Goal: Task Accomplishment & Management: Use online tool/utility

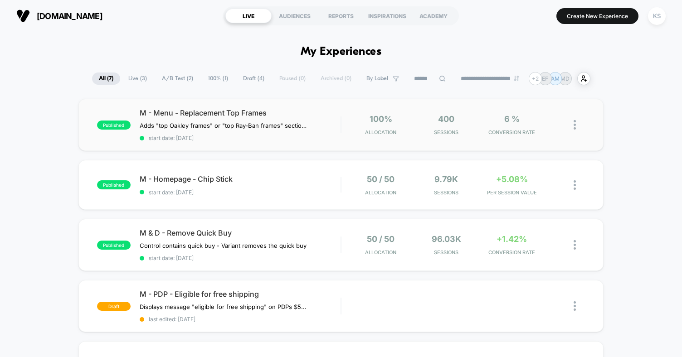
click at [347, 136] on div "published M - Menu - Replacement Top Frames Adds "top Oakley frames" or "top Ra…" at bounding box center [340, 125] width 525 height 52
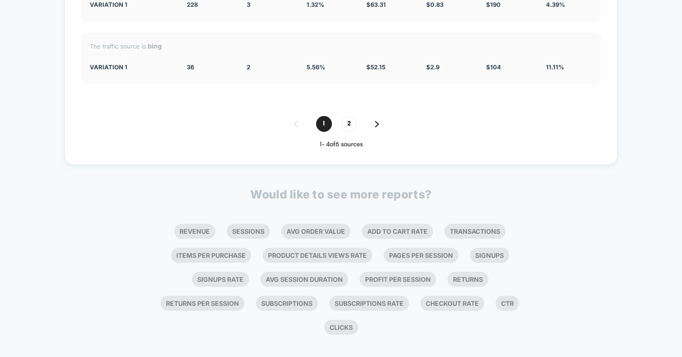
scroll to position [1636, 0]
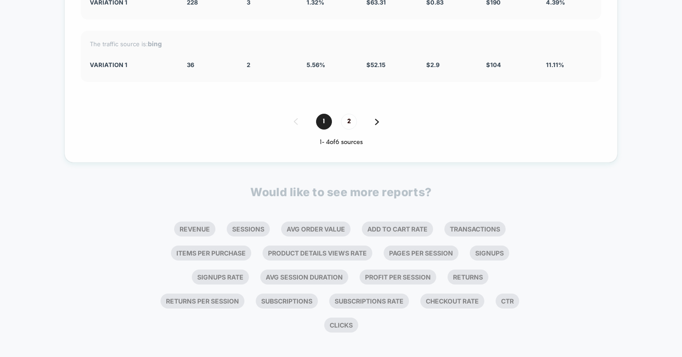
click at [375, 114] on div "1 2" at bounding box center [341, 122] width 520 height 16
click at [376, 120] on img at bounding box center [377, 122] width 4 height 6
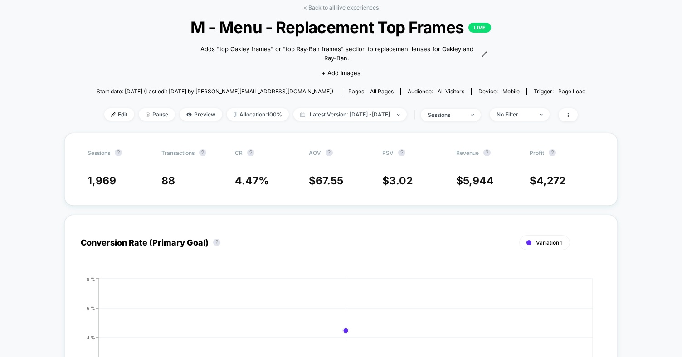
scroll to position [0, 0]
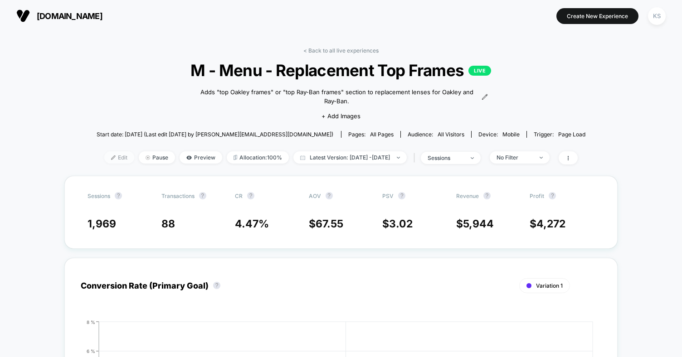
click at [104, 153] on span "Edit" at bounding box center [119, 157] width 30 height 12
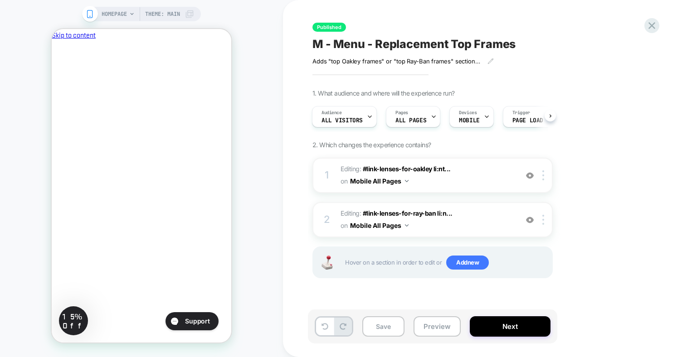
click at [506, 328] on button "Next" at bounding box center [510, 326] width 81 height 20
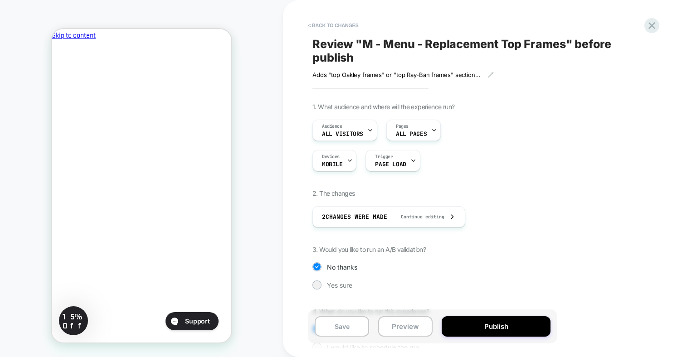
scroll to position [52, 0]
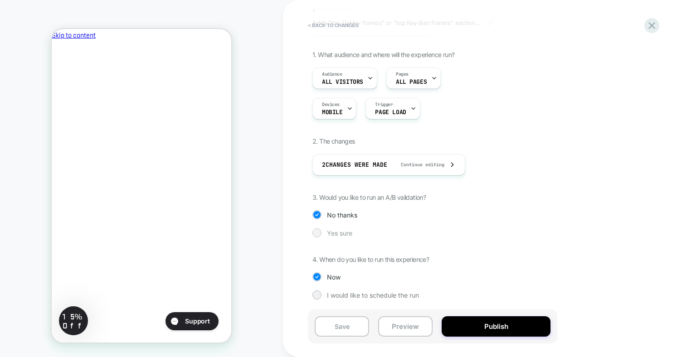
click at [315, 234] on div at bounding box center [316, 232] width 7 height 7
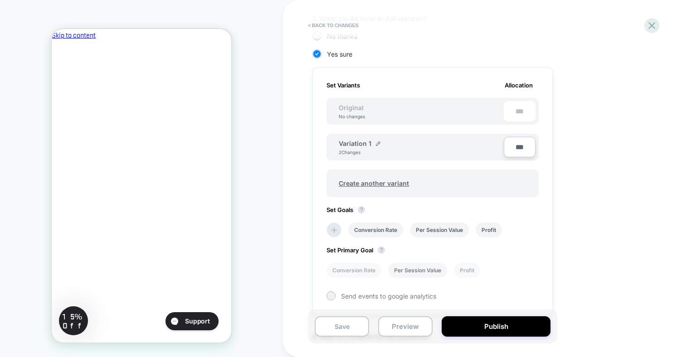
scroll to position [219, 0]
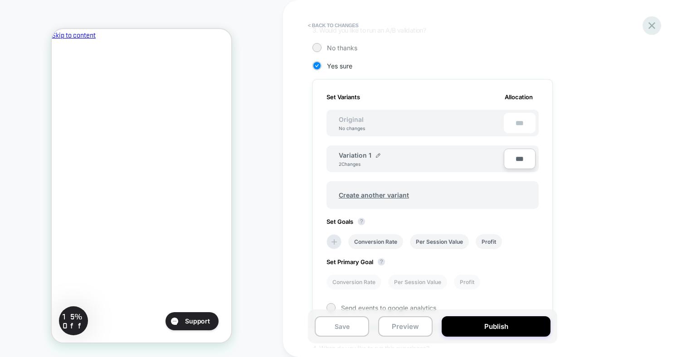
click at [650, 27] on icon at bounding box center [651, 25] width 7 height 7
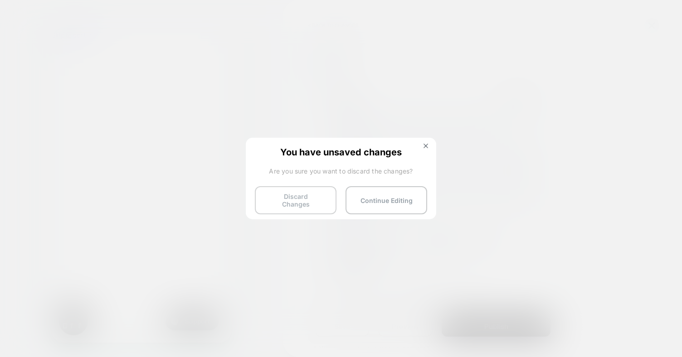
click at [302, 202] on button "Discard Changes" at bounding box center [296, 200] width 82 height 28
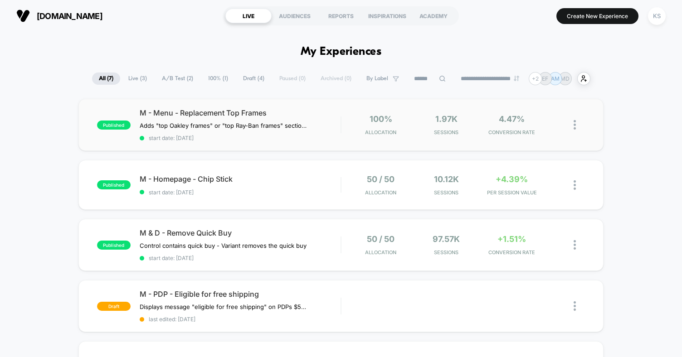
click at [300, 145] on div "published M - Menu - Replacement Top Frames Adds "top Oakley frames" or "top Ra…" at bounding box center [340, 125] width 525 height 52
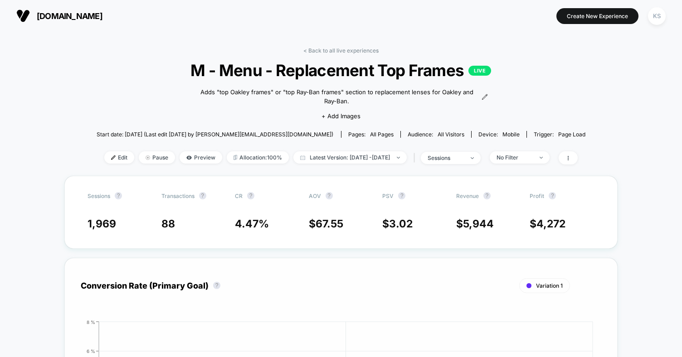
click at [111, 156] on img at bounding box center [113, 157] width 5 height 5
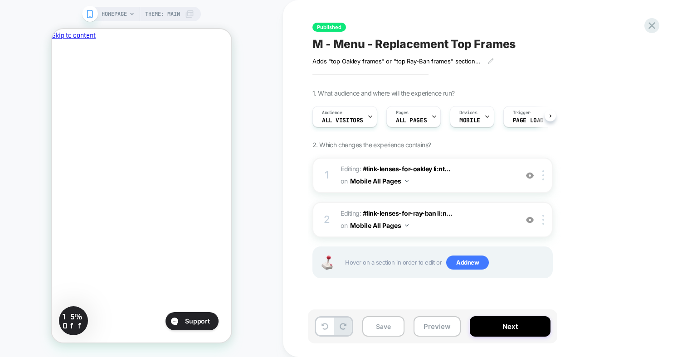
scroll to position [0, 0]
click at [507, 325] on button "Next" at bounding box center [510, 326] width 81 height 20
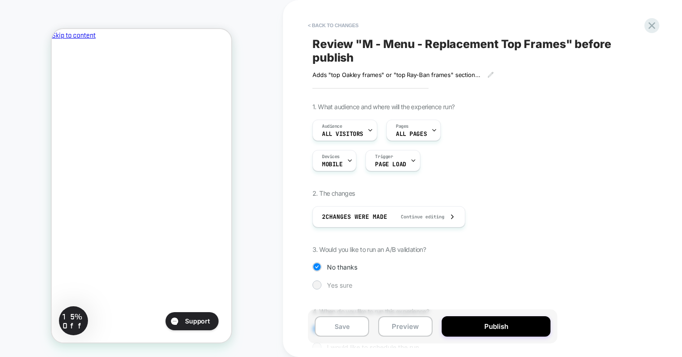
click at [314, 285] on div at bounding box center [316, 284] width 7 height 7
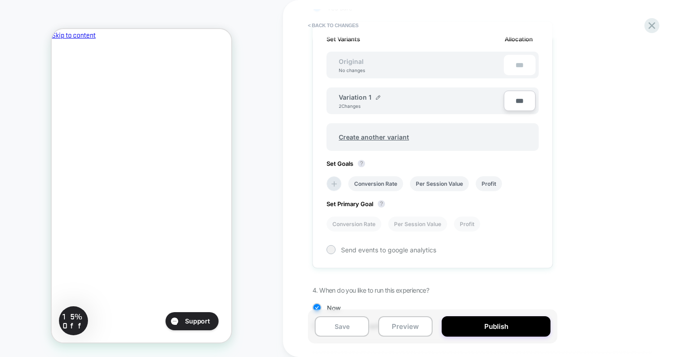
scroll to position [278, 0]
click at [382, 185] on li "Conversion Rate" at bounding box center [375, 182] width 55 height 15
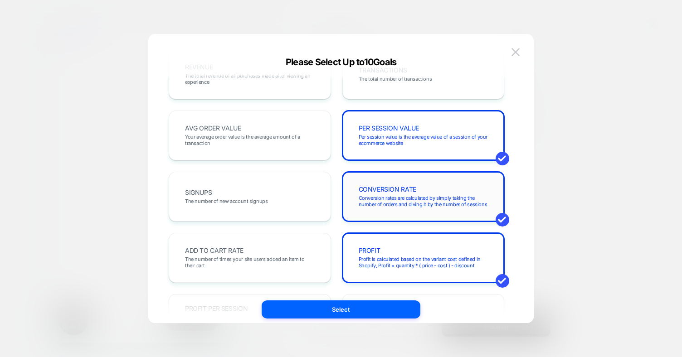
scroll to position [0, 0]
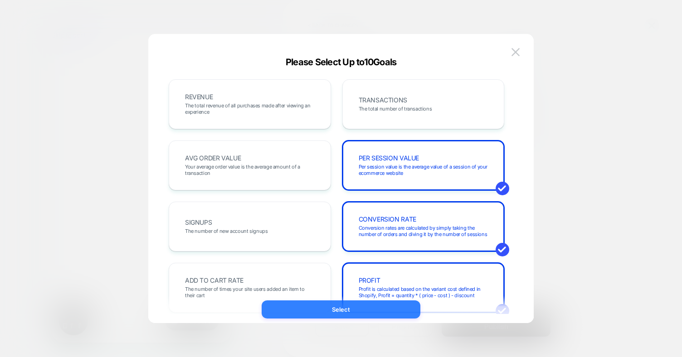
click at [359, 308] on button "Select" at bounding box center [341, 309] width 159 height 18
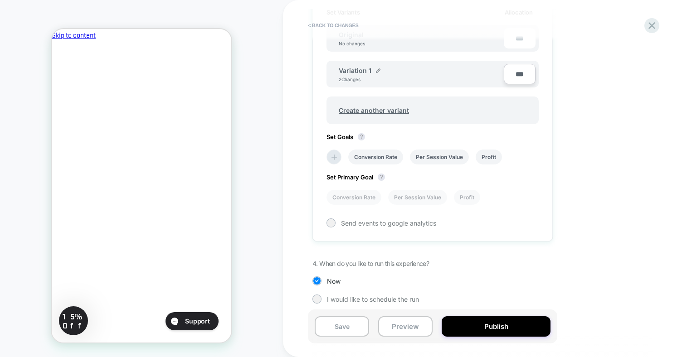
scroll to position [308, 0]
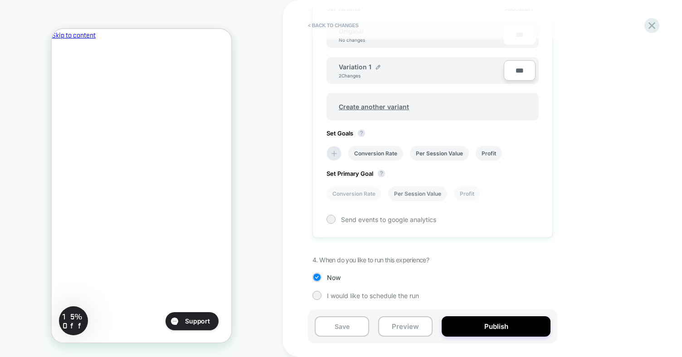
click at [406, 191] on li "Per Session Value" at bounding box center [417, 193] width 59 height 15
click at [363, 191] on li "Conversion Rate" at bounding box center [353, 193] width 55 height 15
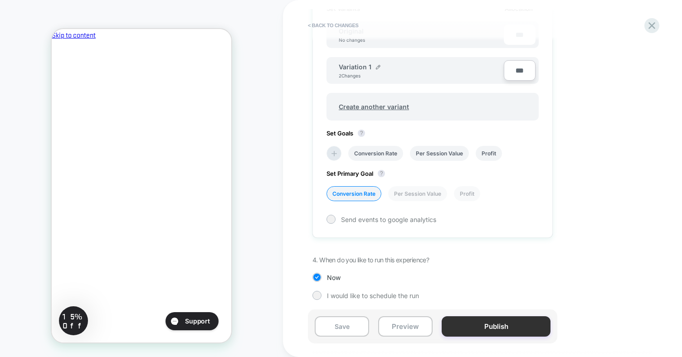
click at [492, 328] on button "Publish" at bounding box center [495, 326] width 109 height 20
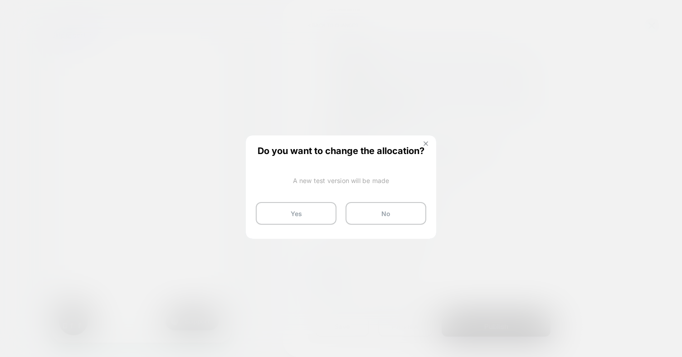
click at [425, 143] on img at bounding box center [425, 143] width 5 height 5
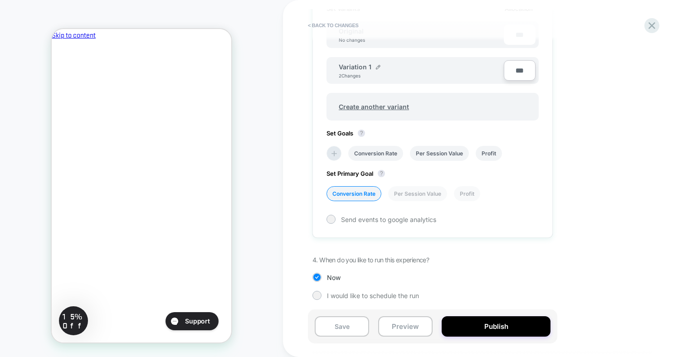
scroll to position [0, 0]
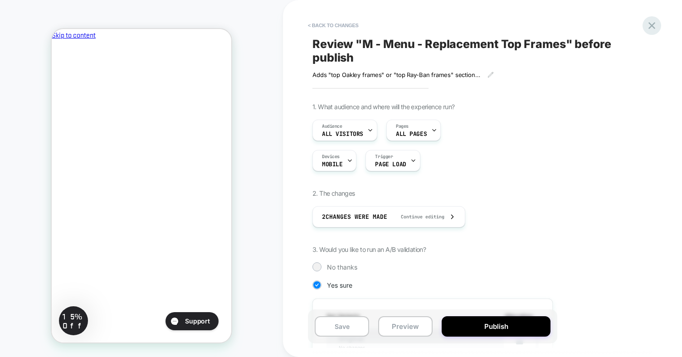
click at [650, 31] on icon at bounding box center [651, 25] width 12 height 12
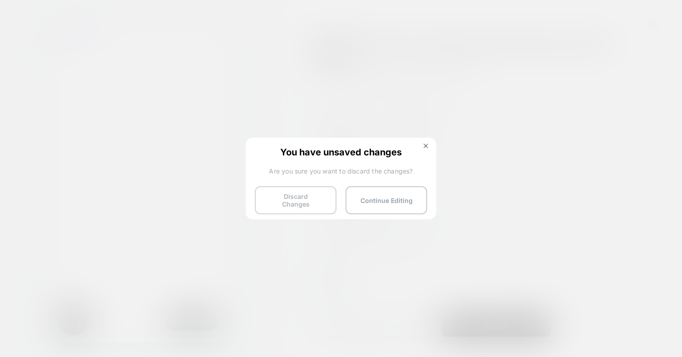
click at [305, 194] on button "Discard Changes" at bounding box center [296, 200] width 82 height 28
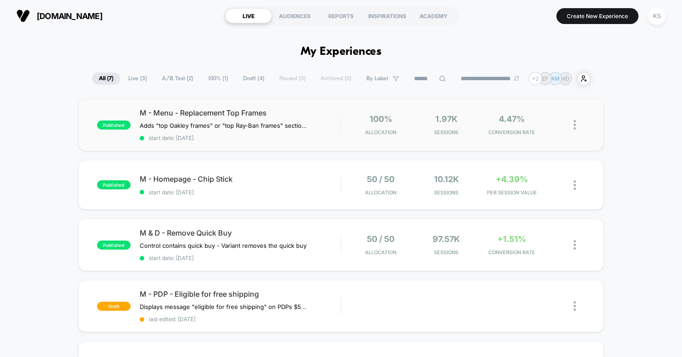
click at [574, 141] on div "published M - Menu - Replacement Top Frames Adds "top Oakley frames" or "top Ra…" at bounding box center [340, 125] width 525 height 52
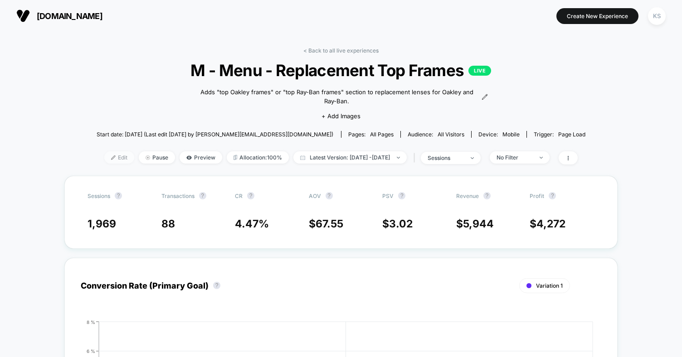
click at [104, 156] on span "Edit" at bounding box center [119, 157] width 30 height 12
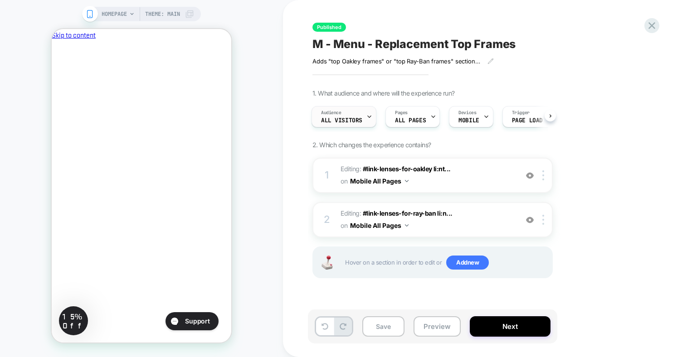
click at [354, 119] on span "All Visitors" at bounding box center [341, 120] width 41 height 6
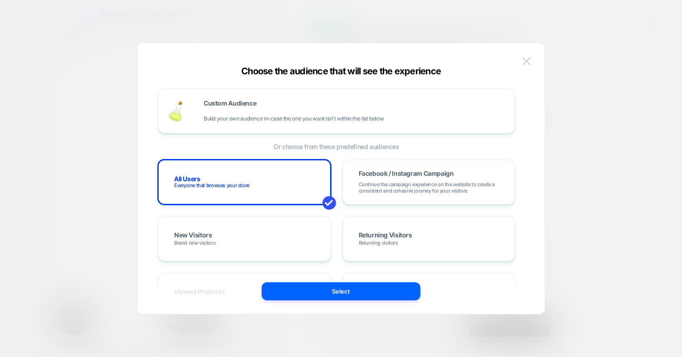
click at [528, 62] on img at bounding box center [526, 61] width 8 height 8
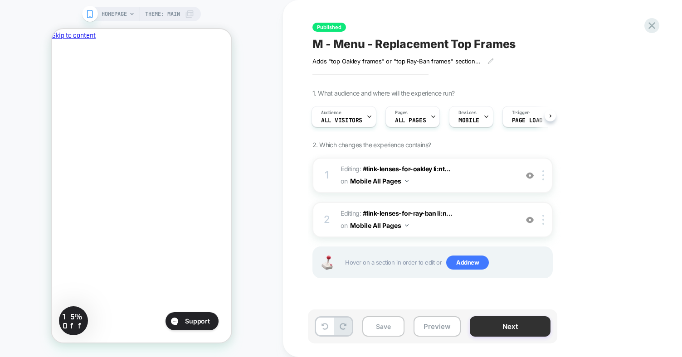
click at [497, 332] on button "Next" at bounding box center [510, 326] width 81 height 20
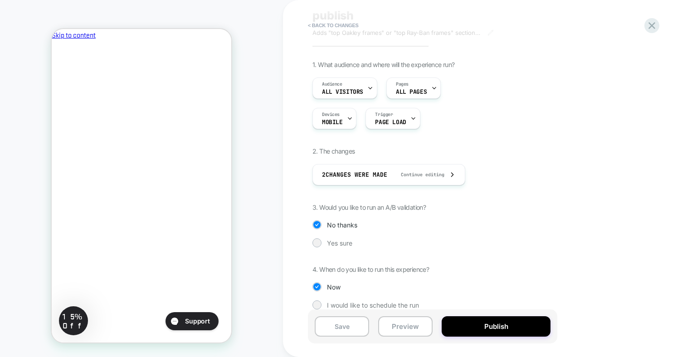
scroll to position [52, 0]
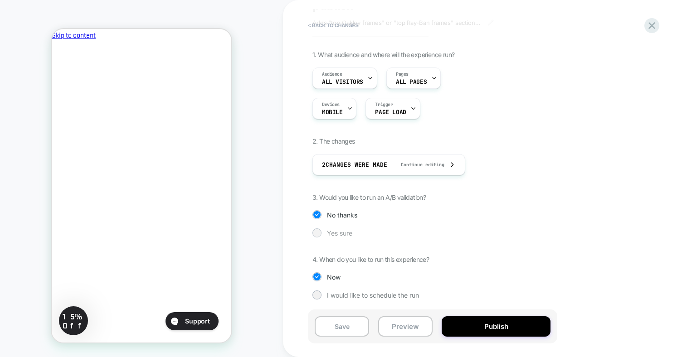
click at [317, 233] on div at bounding box center [316, 232] width 7 height 7
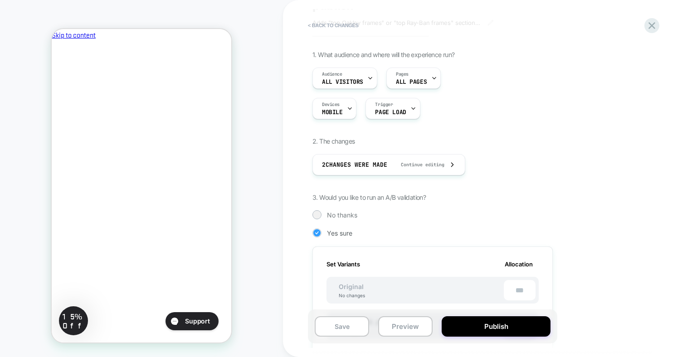
scroll to position [308, 0]
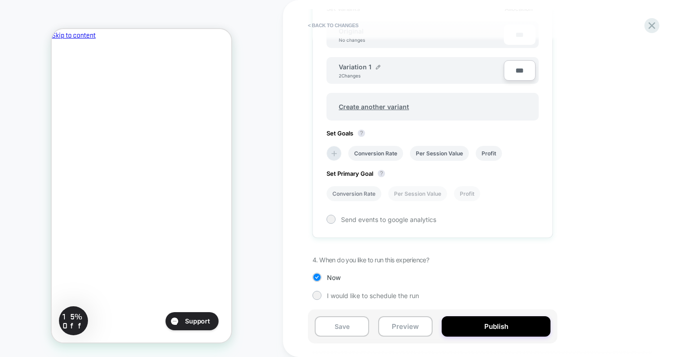
click at [351, 191] on li "Conversion Rate" at bounding box center [353, 193] width 55 height 15
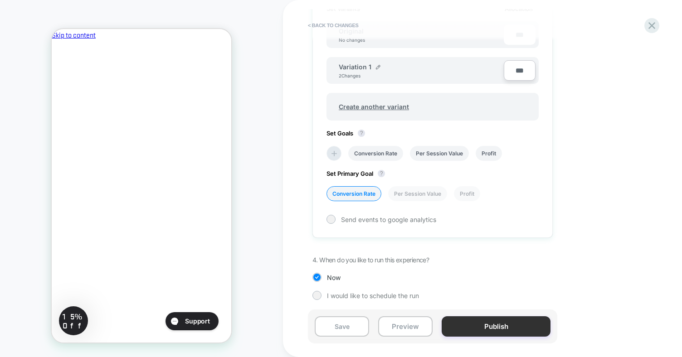
click at [496, 332] on button "Publish" at bounding box center [495, 326] width 109 height 20
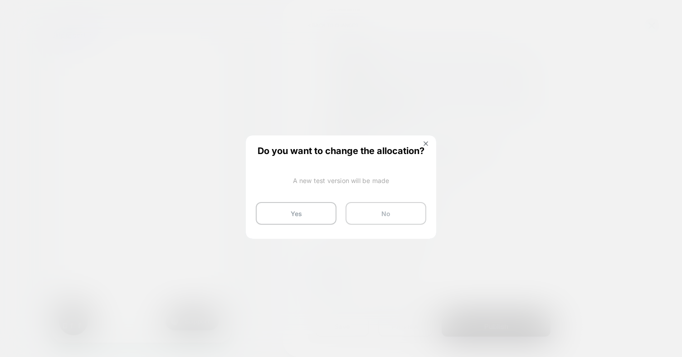
click at [401, 215] on button "No" at bounding box center [385, 213] width 81 height 23
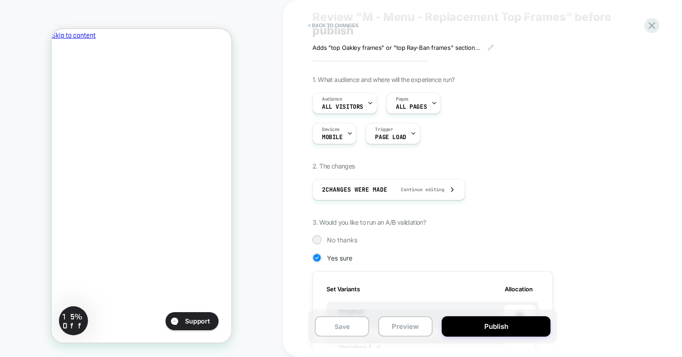
scroll to position [0, 0]
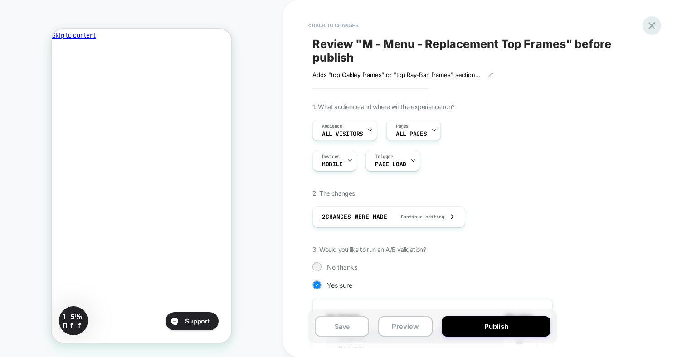
click at [655, 23] on icon at bounding box center [651, 25] width 12 height 12
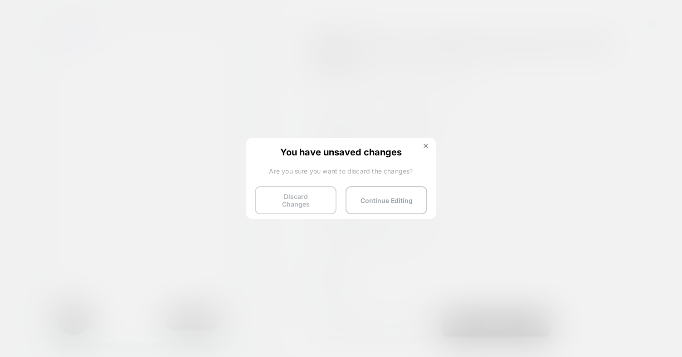
click at [303, 204] on button "Discard Changes" at bounding box center [296, 200] width 82 height 28
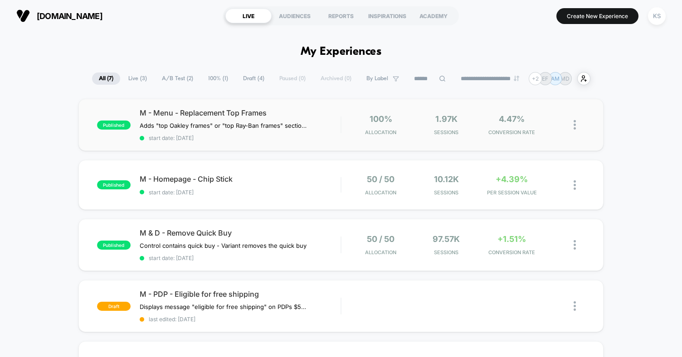
click at [353, 140] on div "published M - Menu - Replacement Top Frames Adds "top Oakley frames" or "top Ra…" at bounding box center [340, 125] width 525 height 52
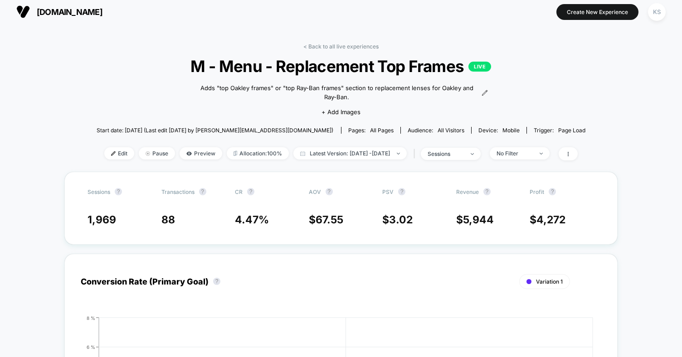
scroll to position [4, 0]
click at [105, 153] on span "Edit" at bounding box center [119, 154] width 30 height 12
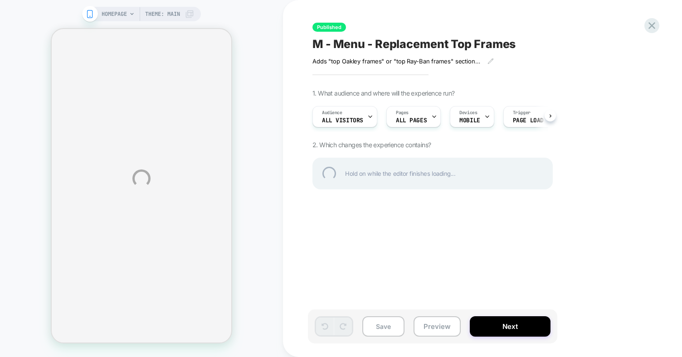
click at [523, 323] on div "HOMEPAGE Theme: MAIN Published M - Menu - Replacement Top Frames Adds "top Oakl…" at bounding box center [341, 178] width 682 height 357
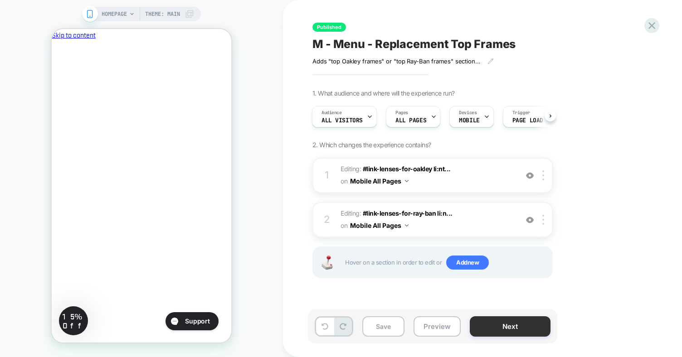
click at [513, 325] on button "Next" at bounding box center [510, 326] width 81 height 20
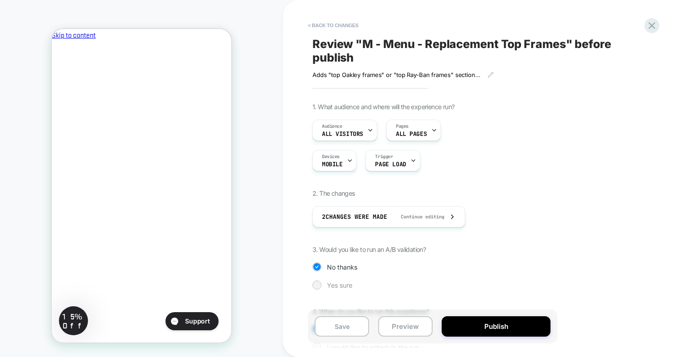
click at [322, 286] on div "Yes sure" at bounding box center [432, 285] width 240 height 9
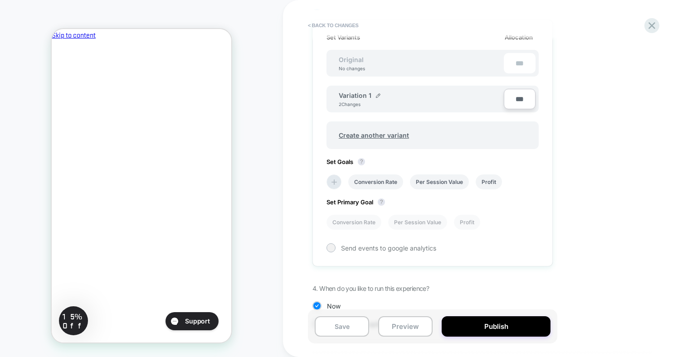
scroll to position [293, 0]
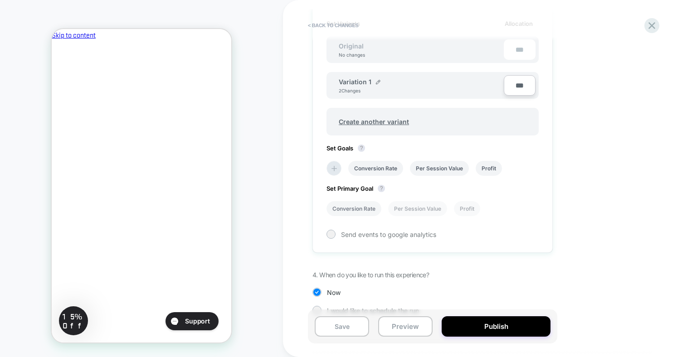
click at [365, 204] on li "Conversion Rate" at bounding box center [353, 208] width 55 height 15
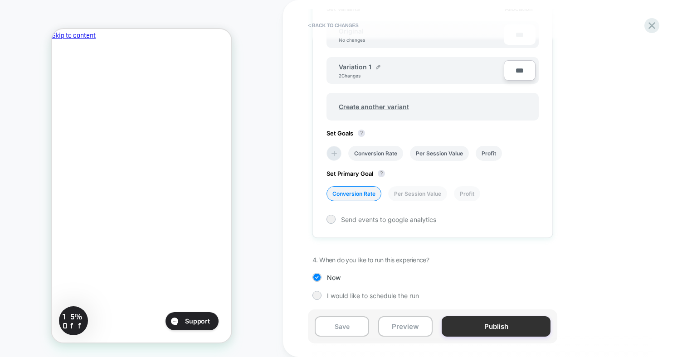
click at [485, 334] on button "Publish" at bounding box center [495, 326] width 109 height 20
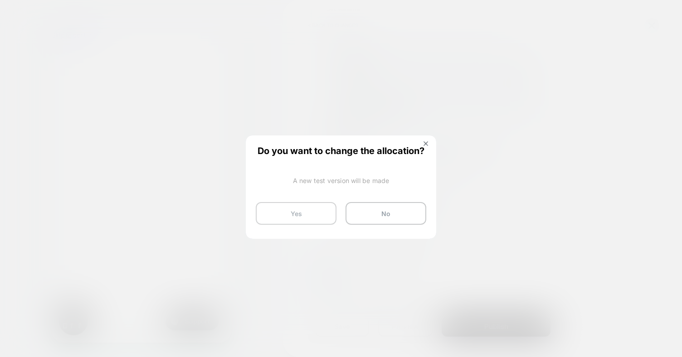
click at [306, 217] on button "Yes" at bounding box center [296, 213] width 81 height 23
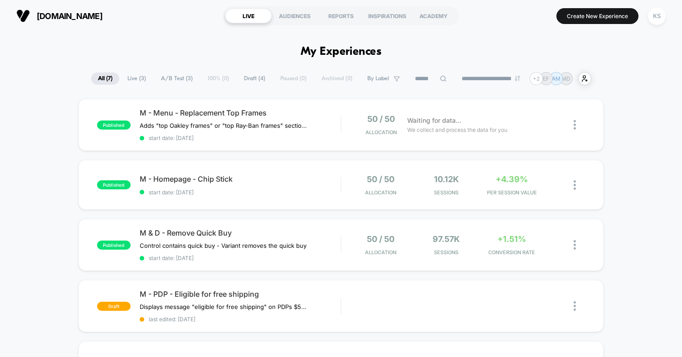
click at [30, 79] on div "**********" at bounding box center [341, 78] width 682 height 13
